Goal: Check status

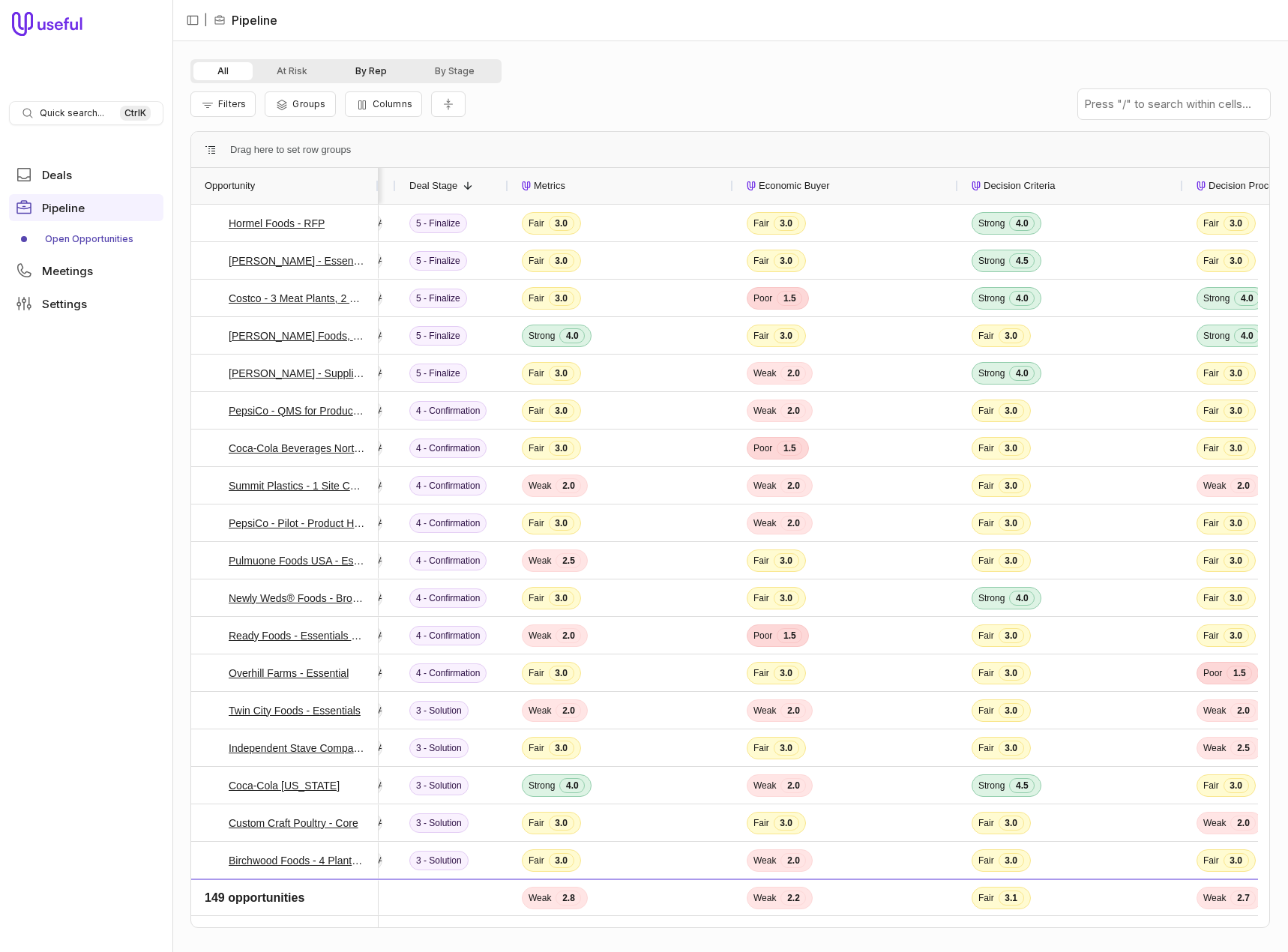
click at [368, 76] on button "By Rep" at bounding box center [370, 71] width 79 height 18
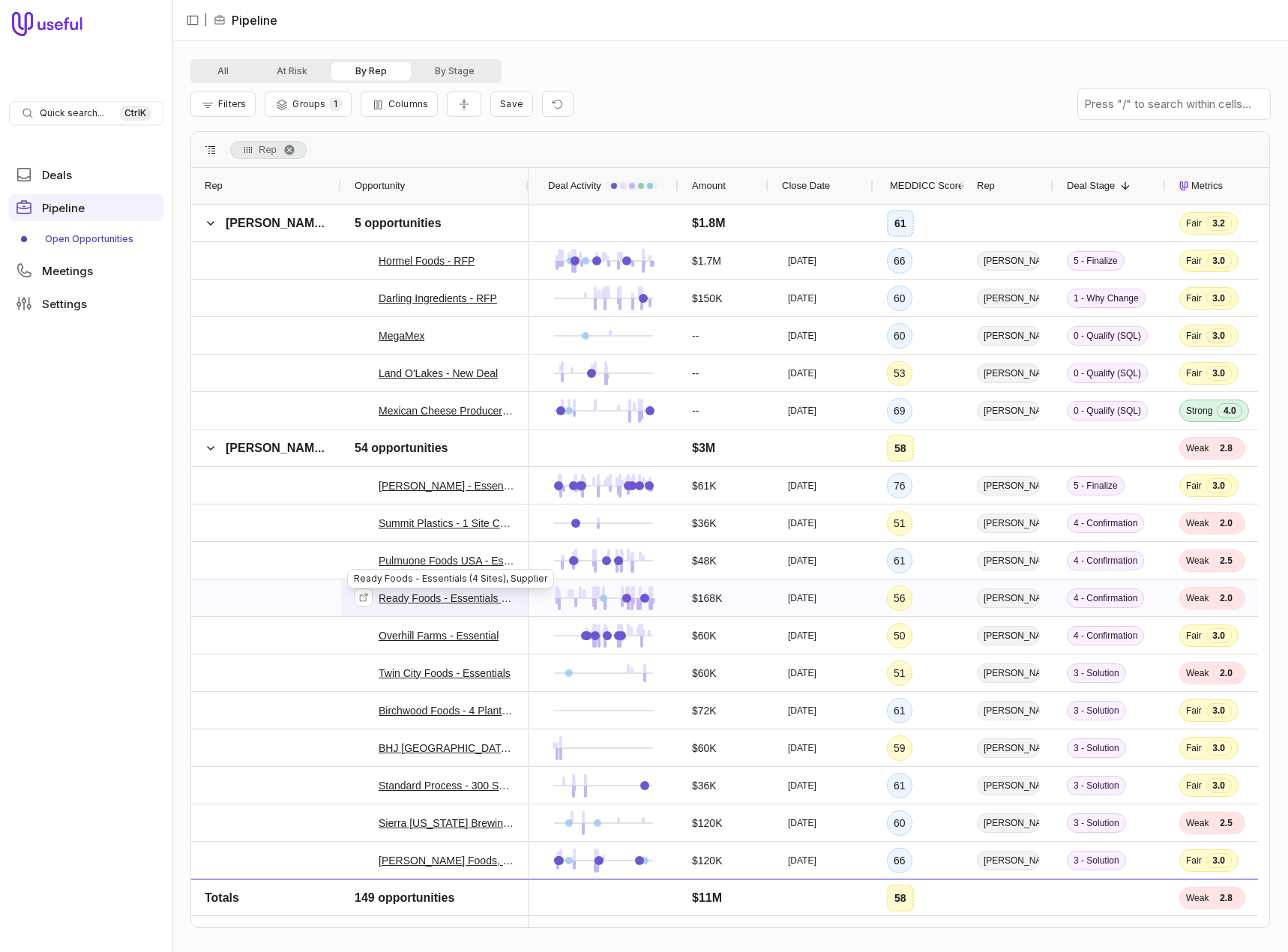
click at [465, 596] on link "Ready Foods - Essentials (4 Sites), Supplier" at bounding box center [446, 598] width 136 height 18
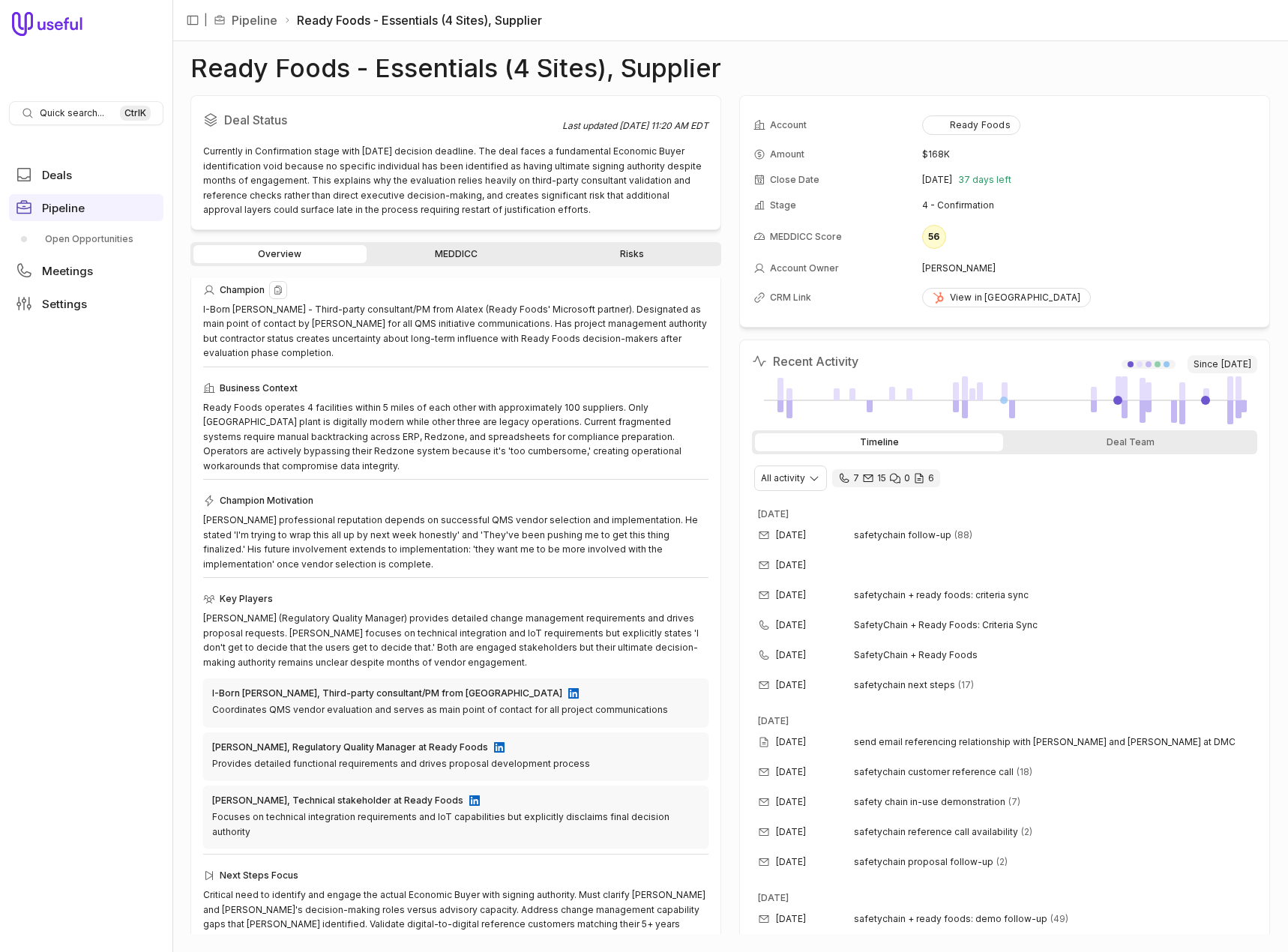
scroll to position [71, 0]
